Goal: Information Seeking & Learning: Learn about a topic

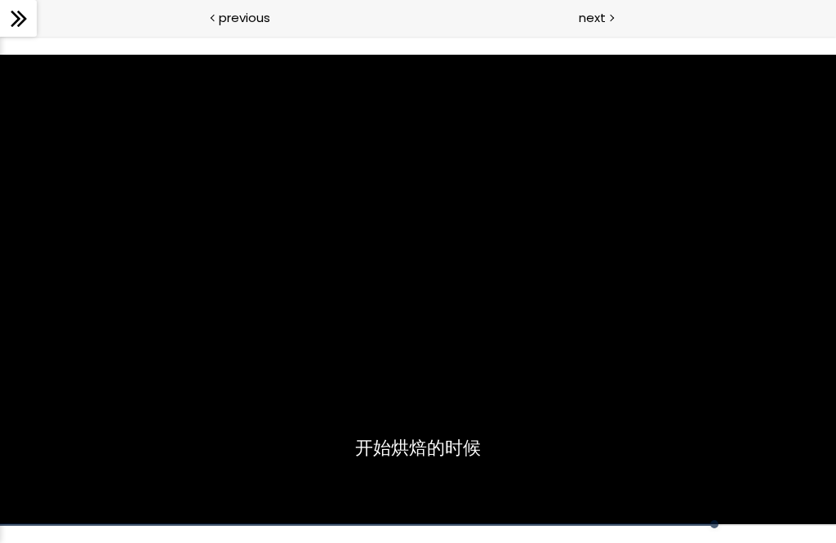
scroll to position [444, 0]
click at [676, 524] on div "12:14" at bounding box center [418, 524] width 836 height 2
click at [674, 522] on div at bounding box center [397, 506] width 794 height 36
click at [421, 272] on div at bounding box center [418, 290] width 836 height 470
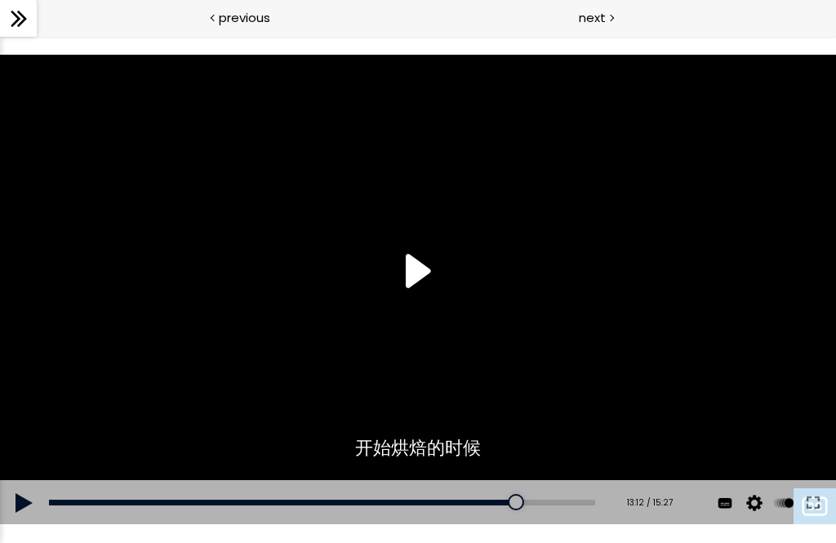
click at [407, 289] on div at bounding box center [418, 290] width 836 height 470
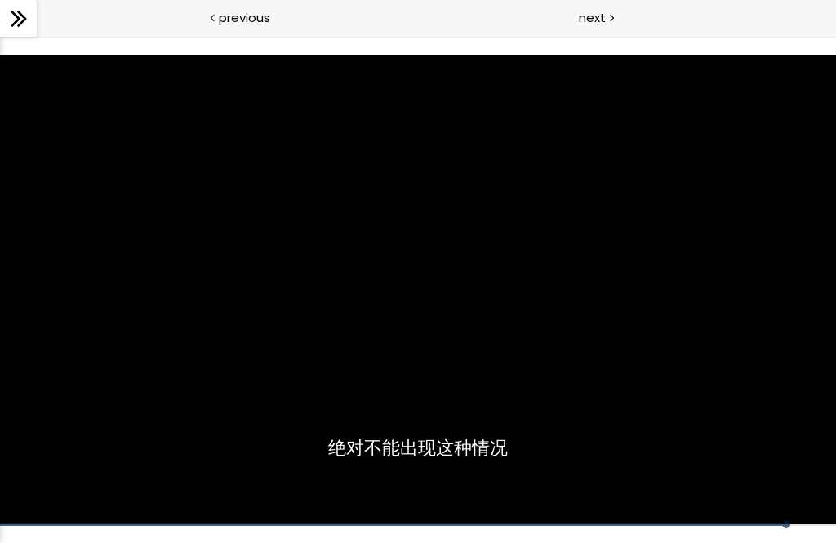
click at [336, 353] on div at bounding box center [418, 290] width 836 height 470
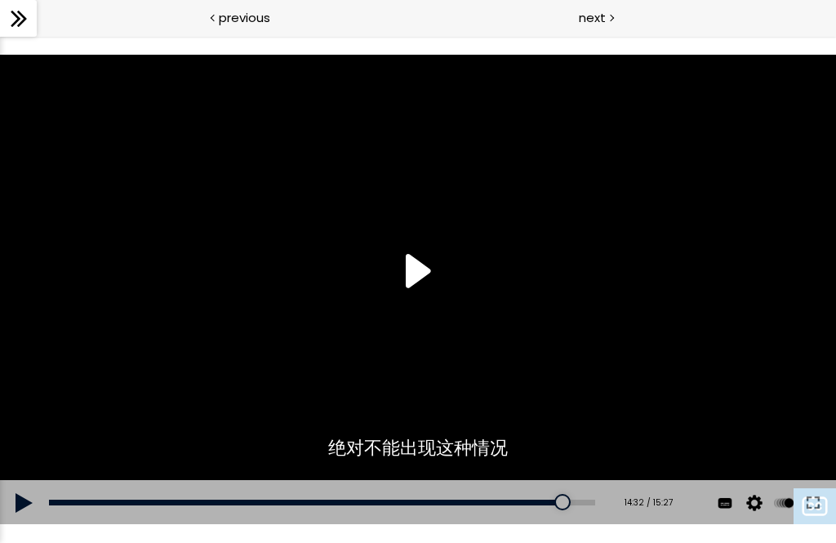
click at [549, 504] on div "12:29" at bounding box center [322, 503] width 546 height 6
click at [527, 504] on div "13:59" at bounding box center [322, 503] width 546 height 6
click at [421, 424] on div at bounding box center [418, 290] width 836 height 470
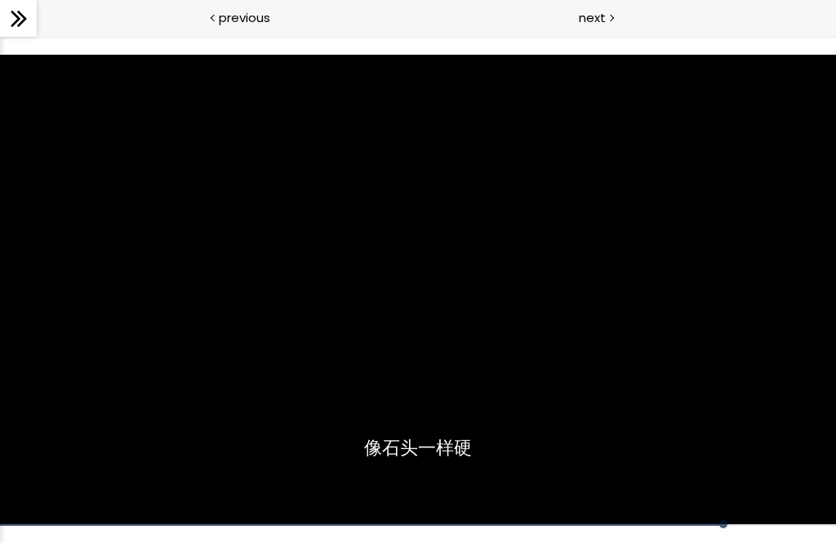
click at [500, 499] on div at bounding box center [397, 506] width 794 height 36
click at [475, 456] on div at bounding box center [418, 290] width 836 height 470
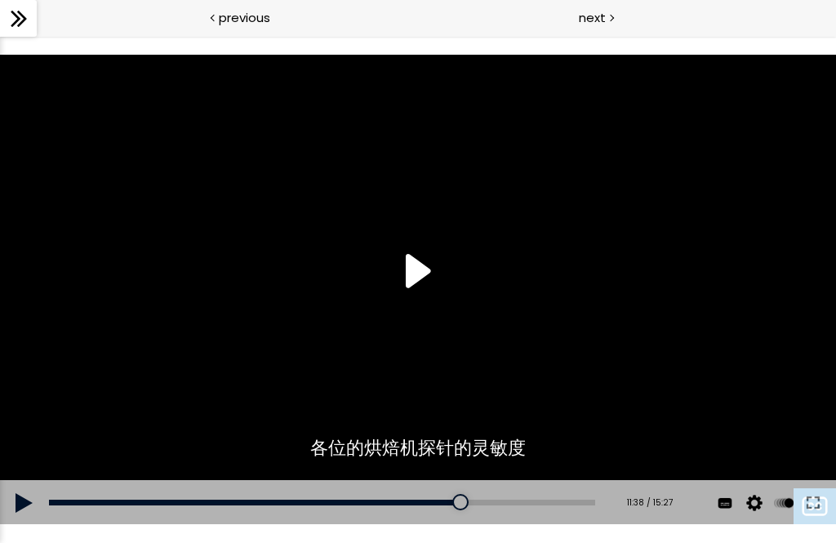
click at [465, 504] on div at bounding box center [460, 502] width 16 height 16
click at [426, 300] on div at bounding box center [418, 290] width 836 height 470
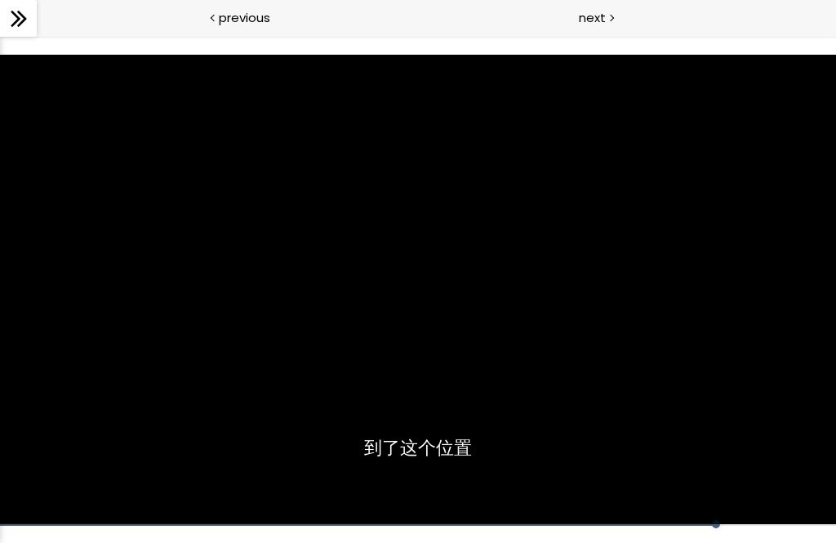
click at [452, 390] on div at bounding box center [418, 290] width 836 height 470
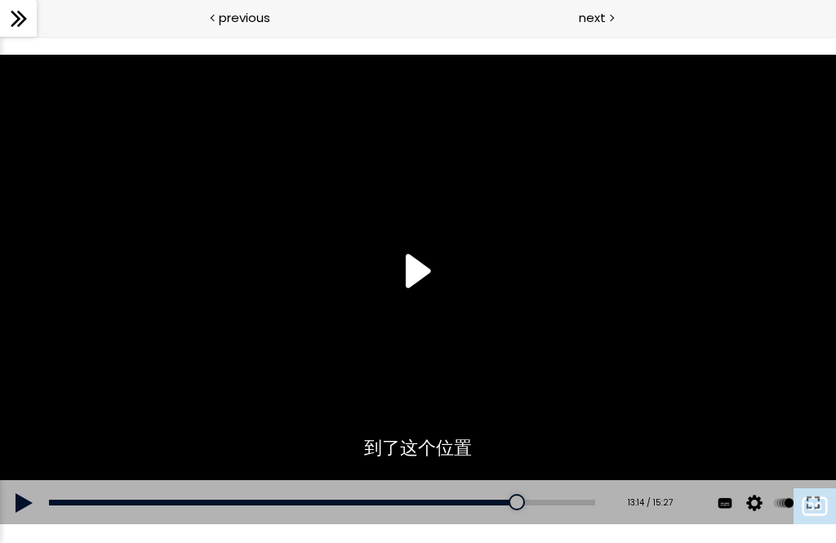
click at [390, 239] on div at bounding box center [418, 290] width 836 height 470
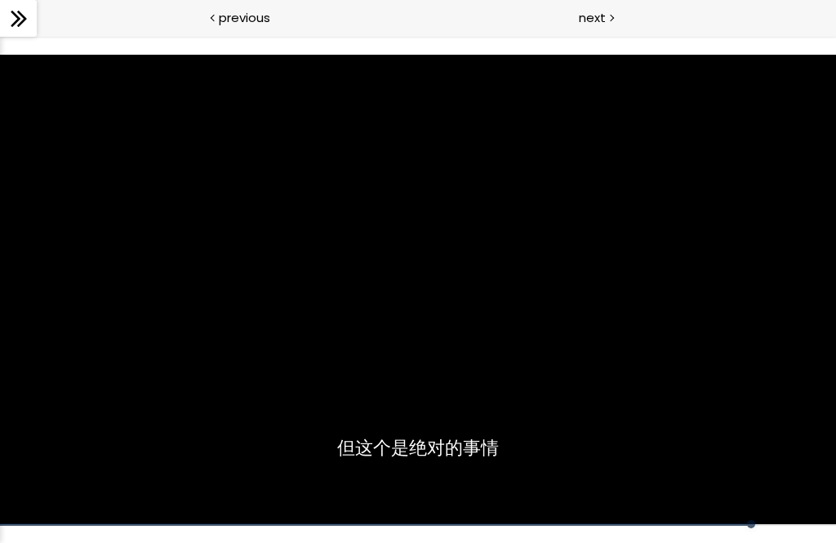
click at [389, 325] on div at bounding box center [418, 290] width 836 height 470
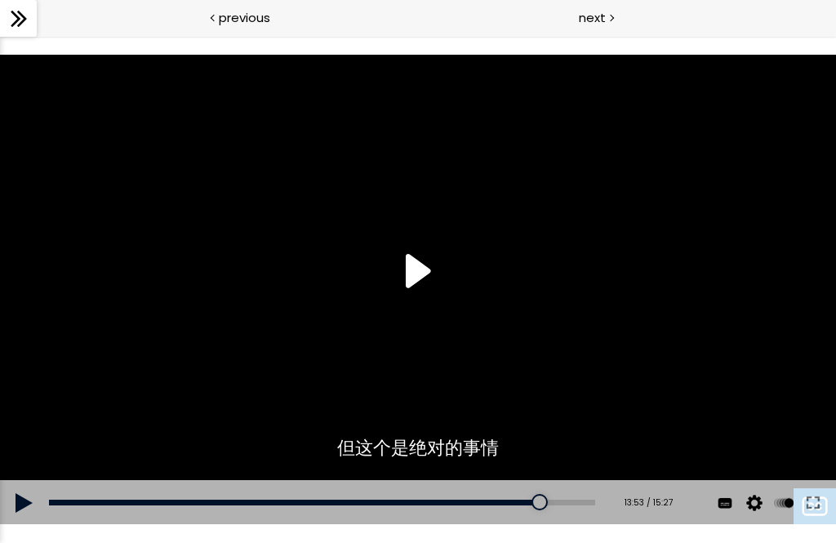
click at [421, 274] on div at bounding box center [418, 290] width 836 height 470
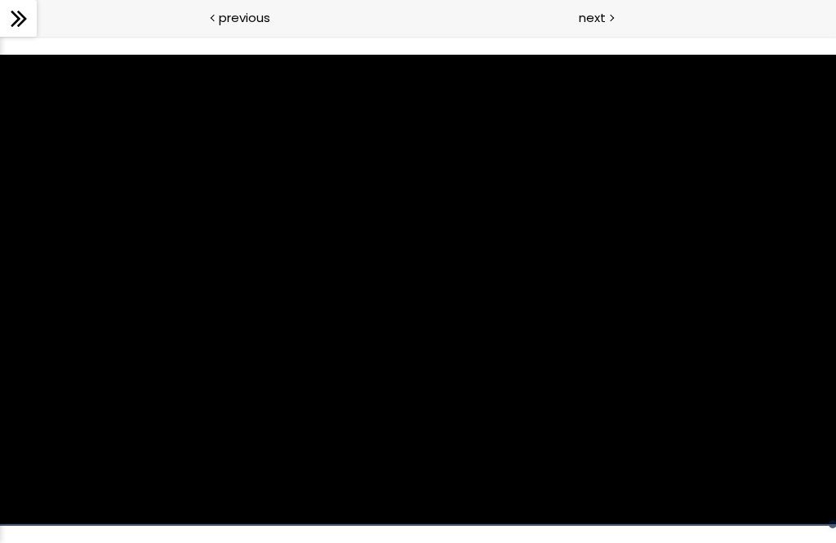
click at [582, 16] on span "next" at bounding box center [592, 17] width 27 height 19
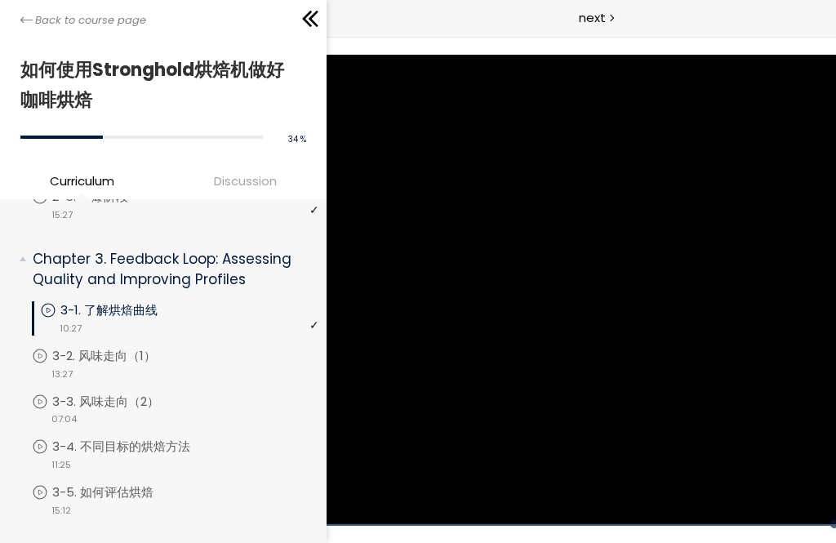
scroll to position [589, 0]
